Goal: Information Seeking & Learning: Learn about a topic

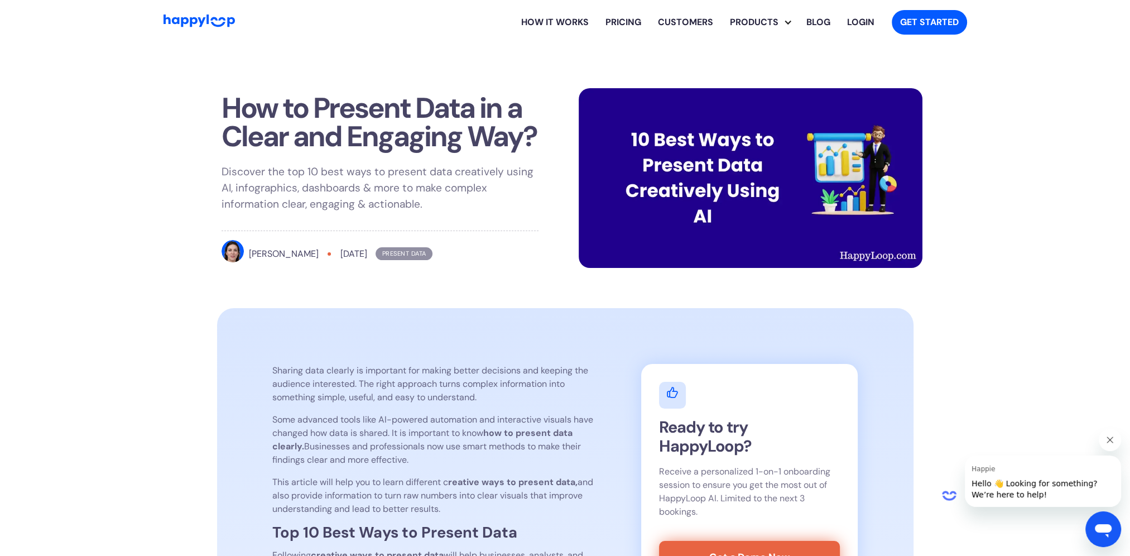
click at [552, 22] on link "How it works" at bounding box center [555, 22] width 84 height 36
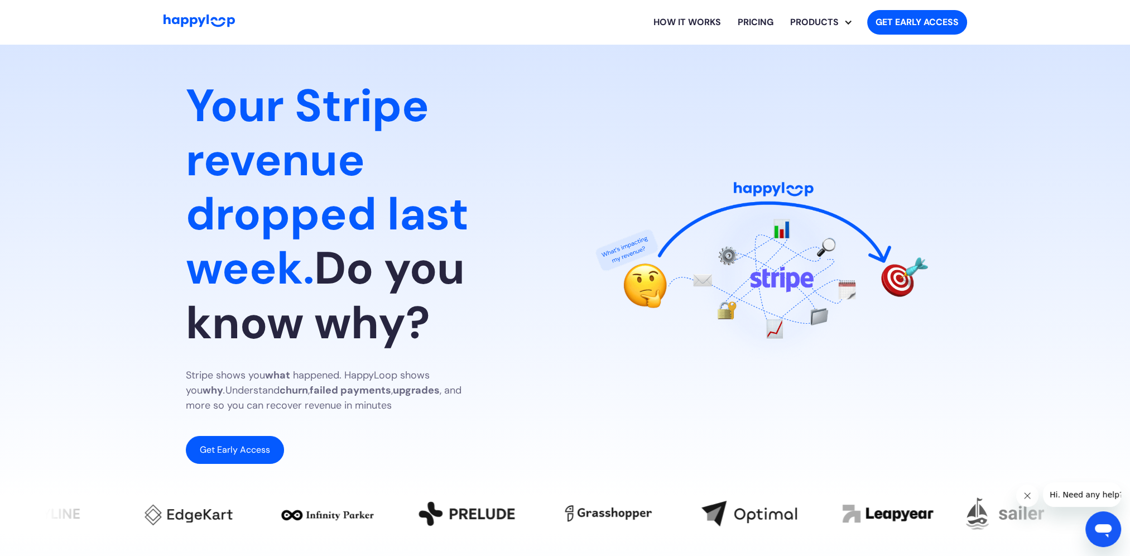
click at [702, 22] on link "How it works" at bounding box center [687, 22] width 84 height 36
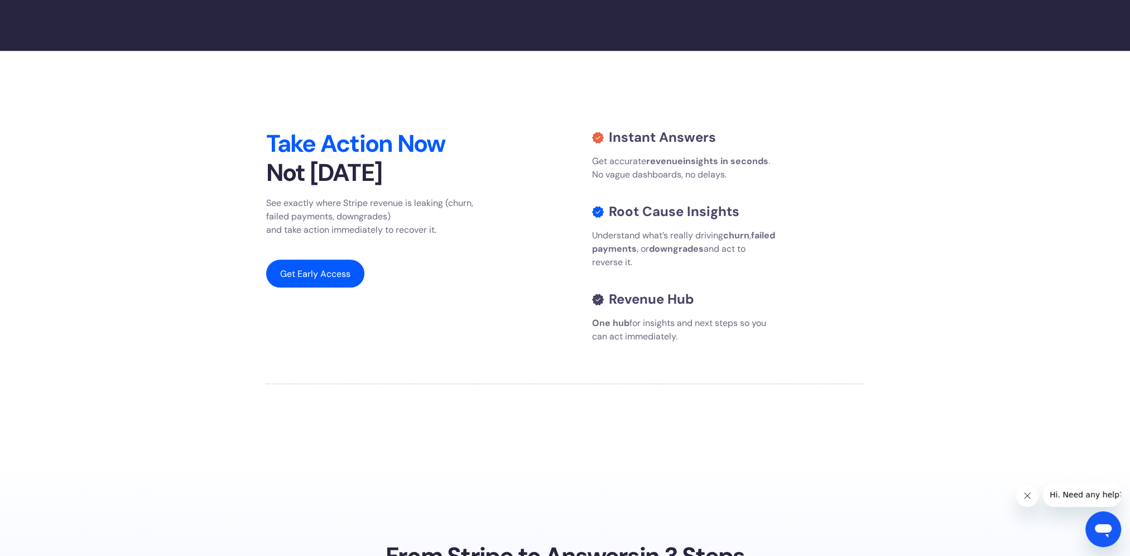
scroll to position [1171, 0]
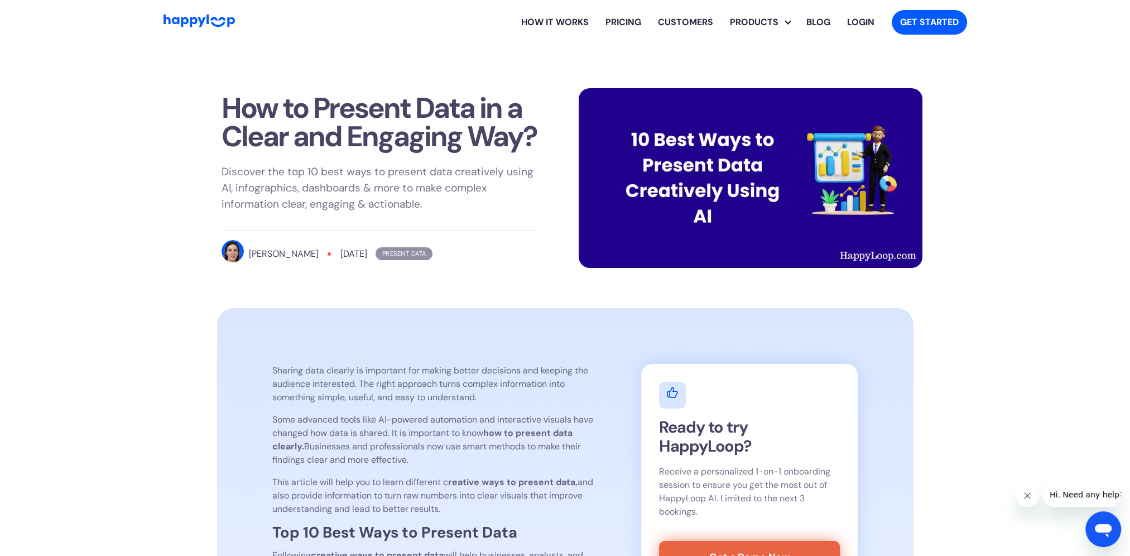
click at [561, 23] on link "How it works" at bounding box center [555, 22] width 84 height 36
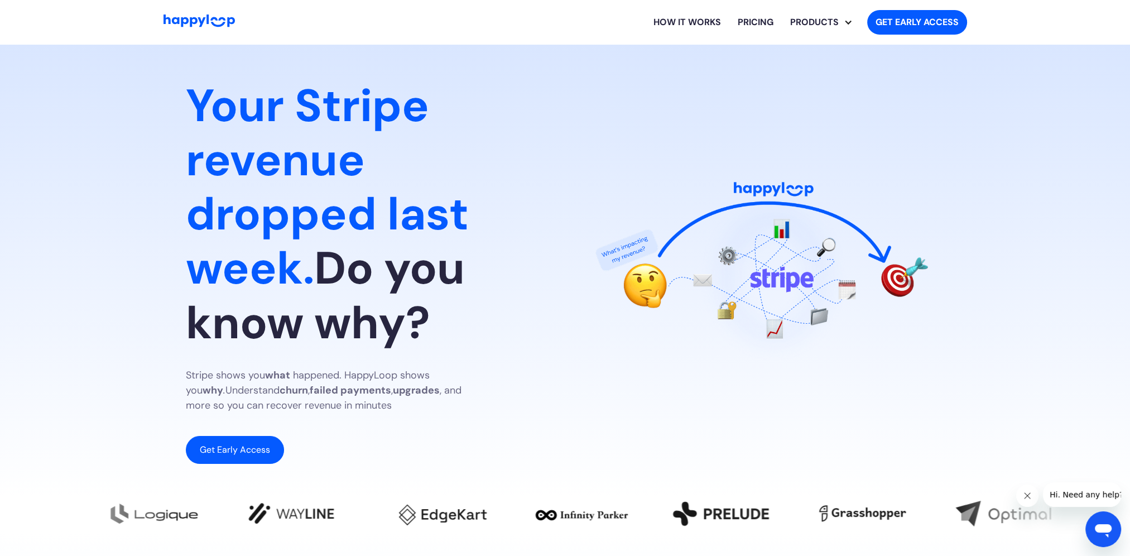
click at [685, 24] on link "How it works" at bounding box center [687, 22] width 84 height 36
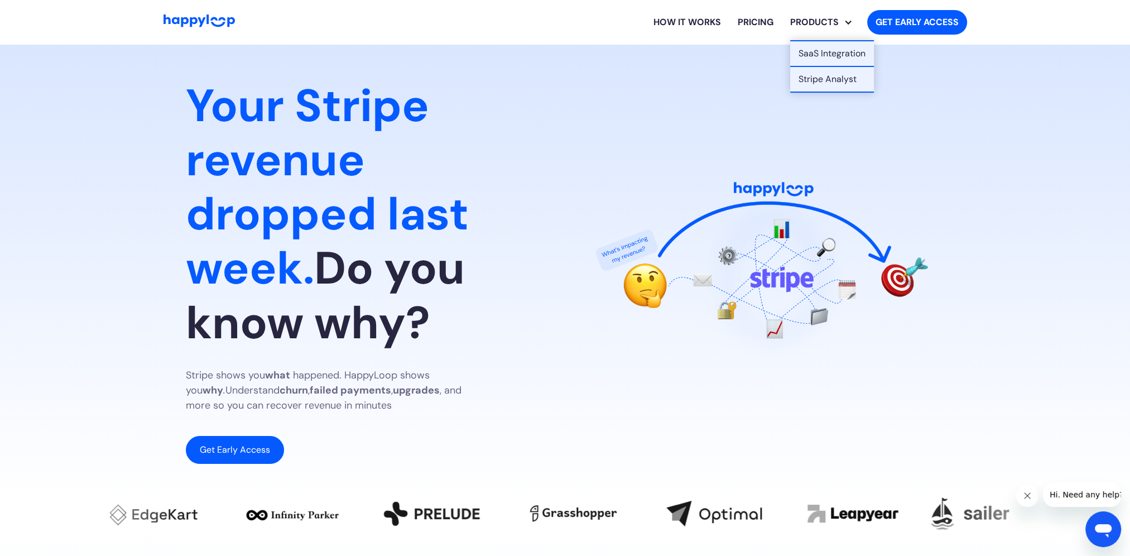
click at [844, 23] on div "Explore HappyLoop use cases" at bounding box center [848, 22] width 9 height 9
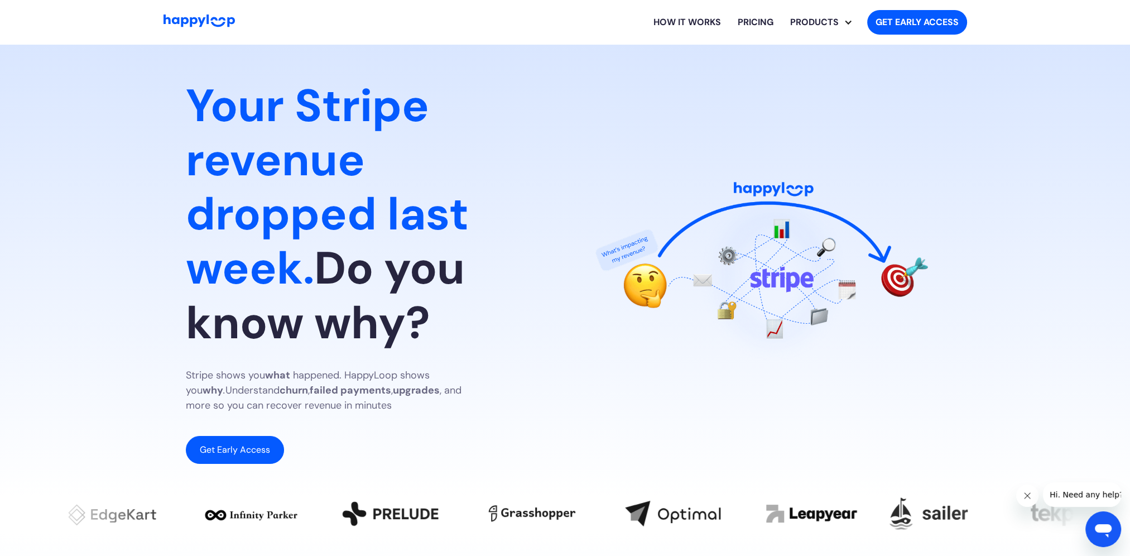
click at [844, 22] on div "Explore HappyLoop use cases" at bounding box center [848, 22] width 9 height 9
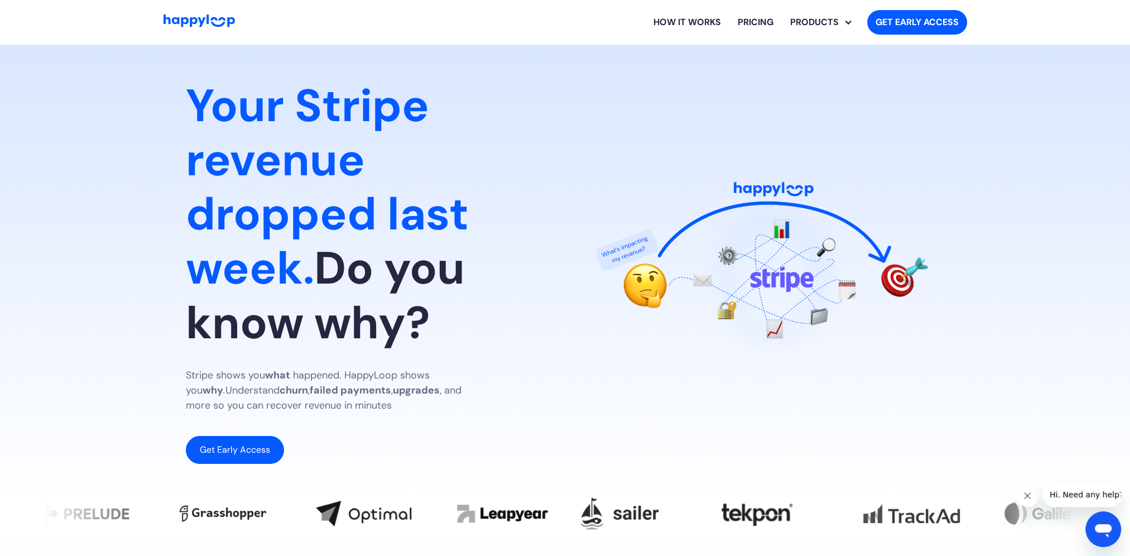
click at [690, 22] on link "How it works" at bounding box center [687, 22] width 84 height 36
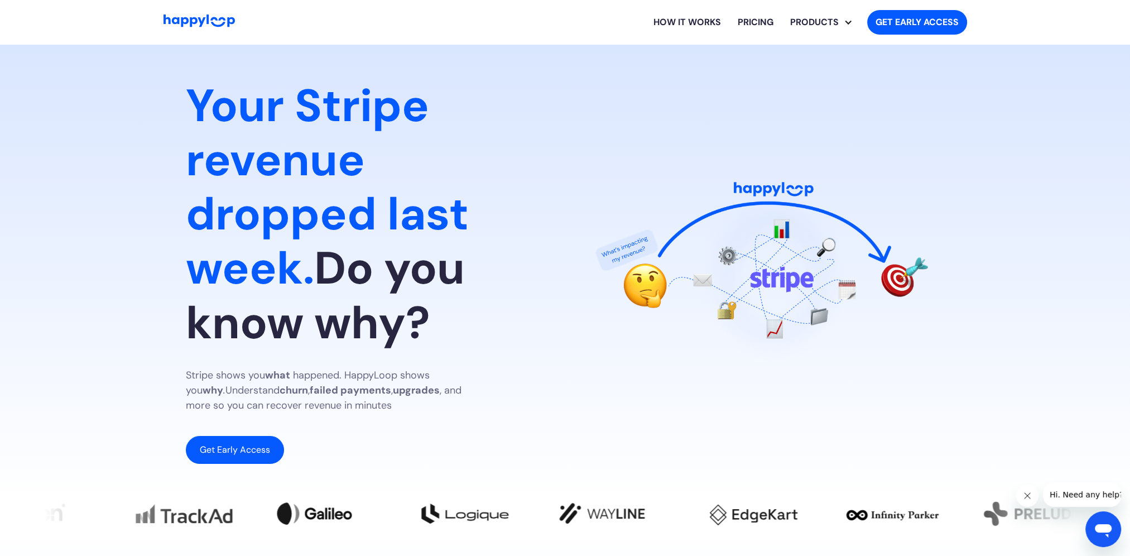
click at [176, 21] on img "Go to Home Page" at bounding box center [199, 21] width 71 height 13
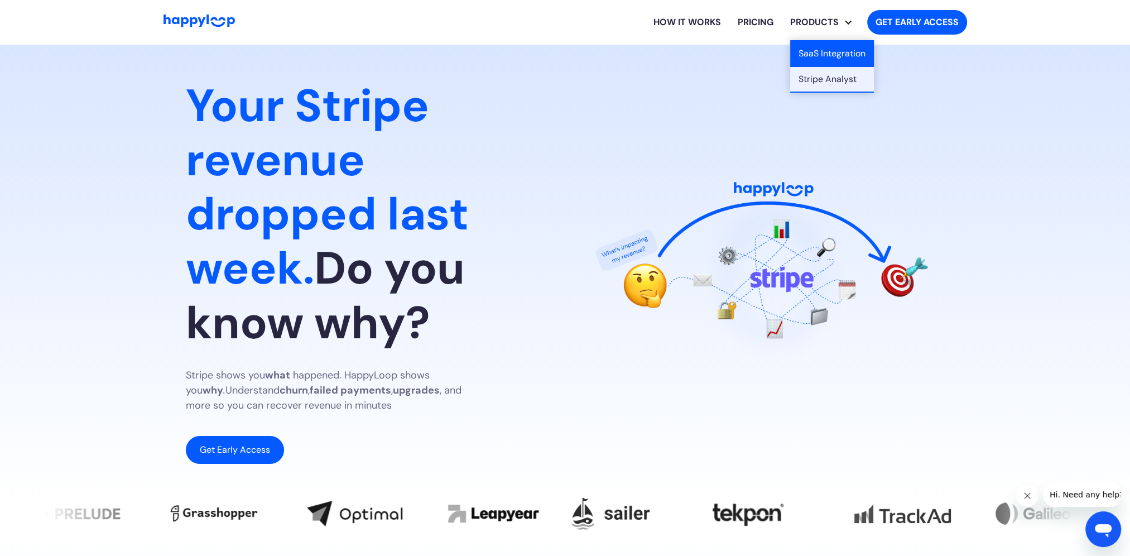
click at [837, 59] on link "SaaS Integration" at bounding box center [832, 54] width 84 height 26
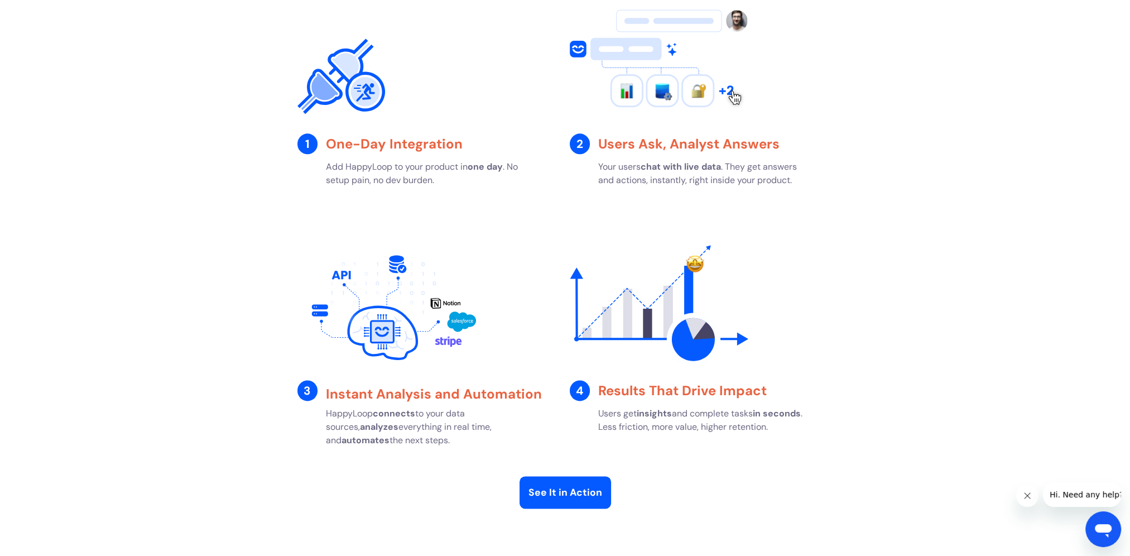
scroll to position [2177, 0]
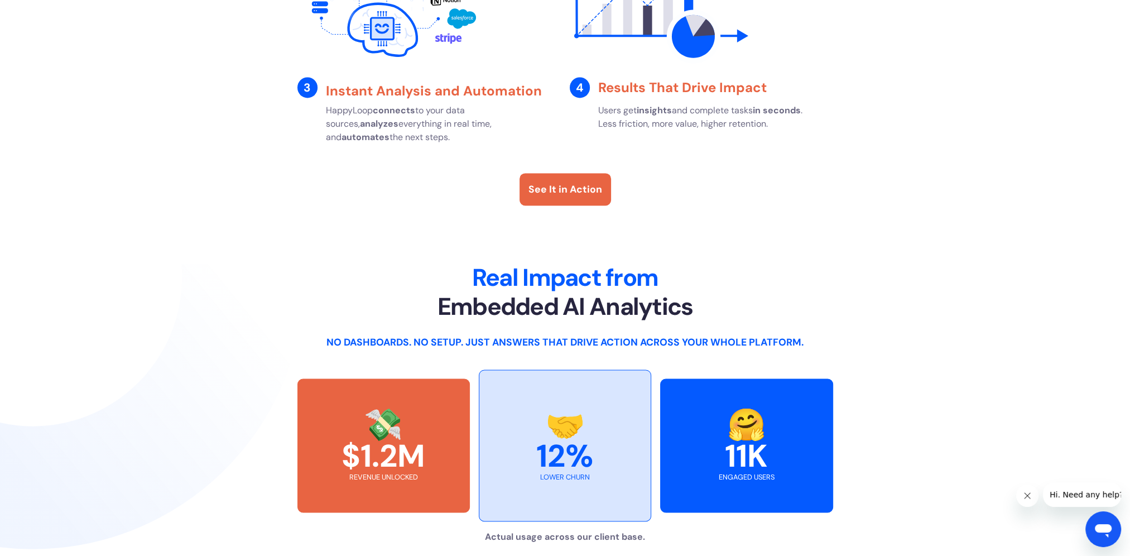
click at [554, 189] on div "See It in Action" at bounding box center [566, 189] width 74 height 15
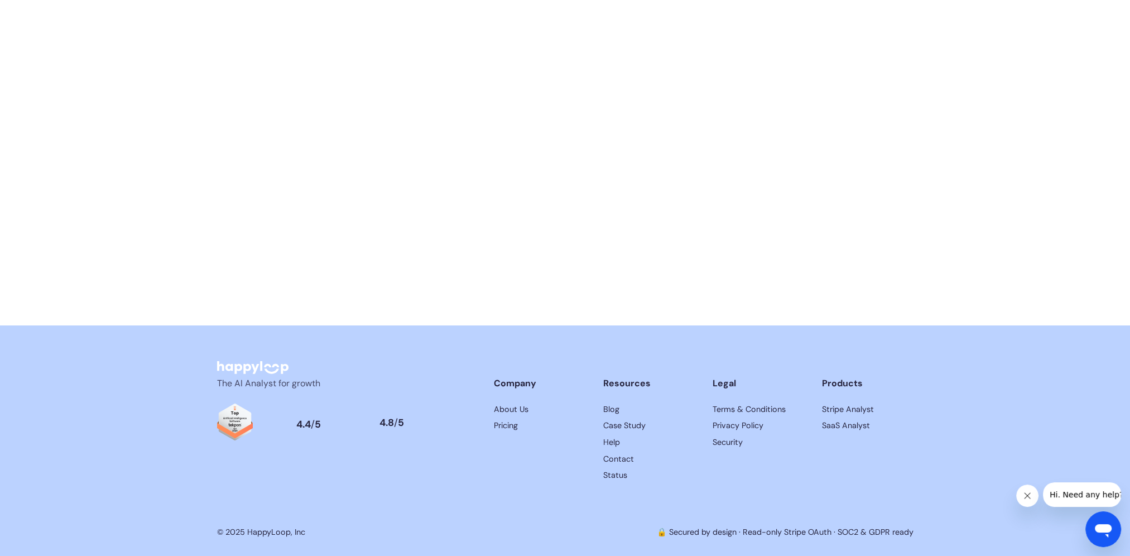
scroll to position [5577, 0]
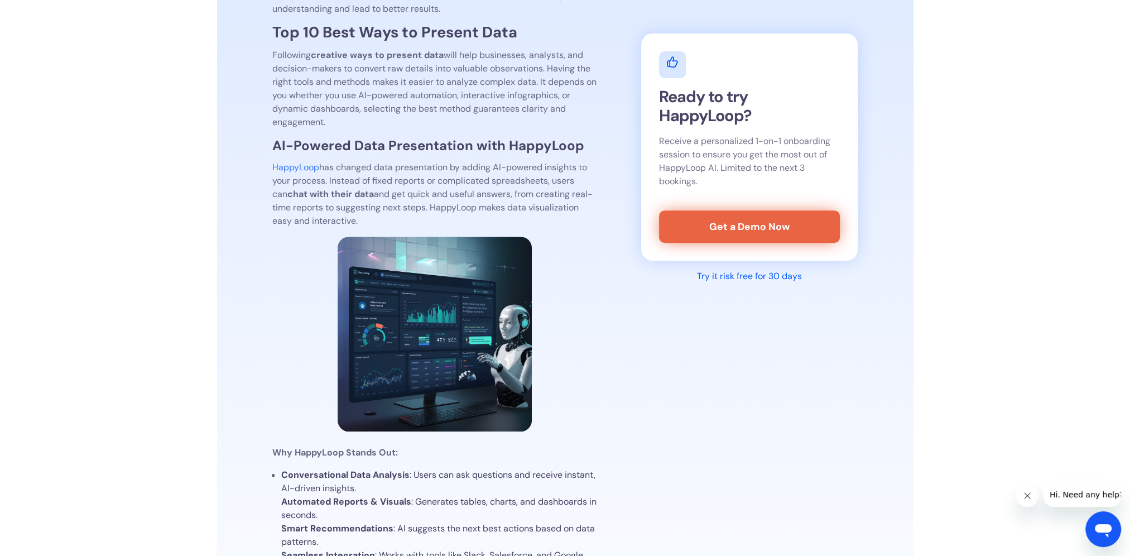
scroll to position [502, 0]
